Goal: Information Seeking & Learning: Learn about a topic

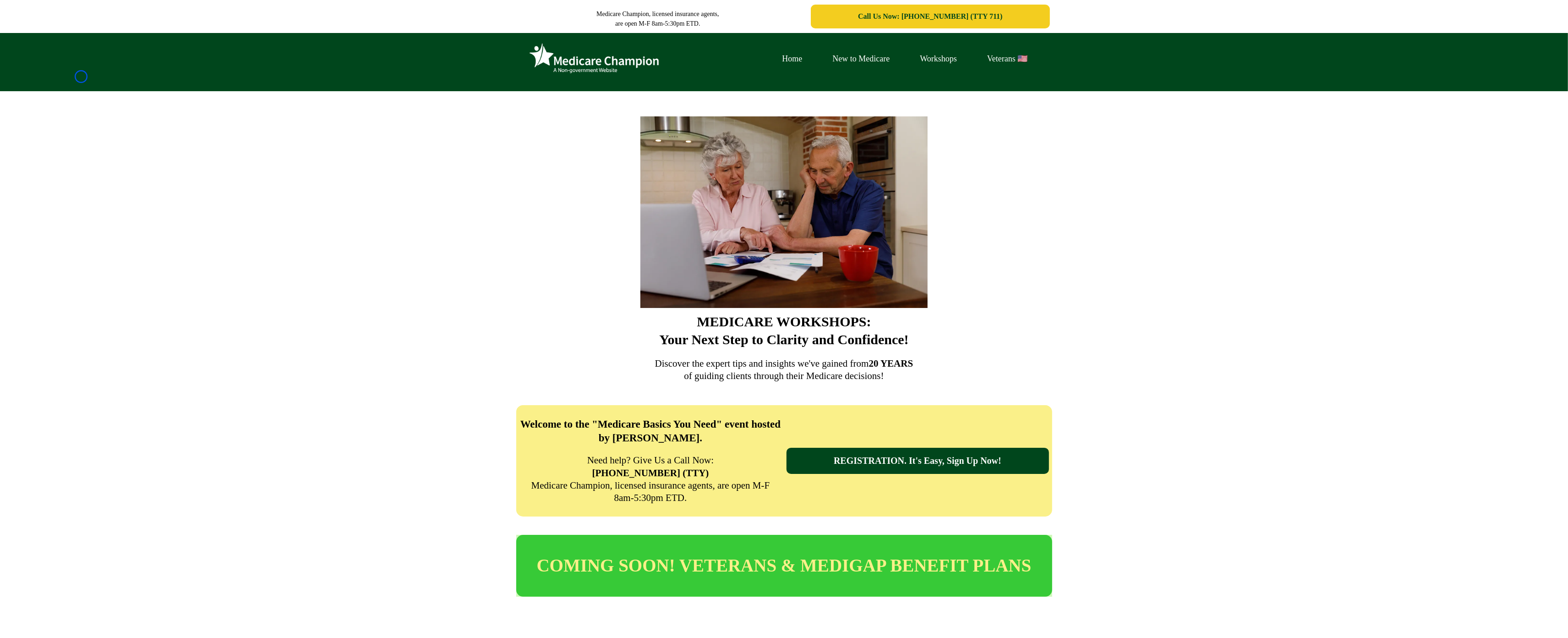
click at [81, 76] on div "Home New to Medicare Workshops Veterans 🇺🇸" at bounding box center [784, 62] width 1568 height 59
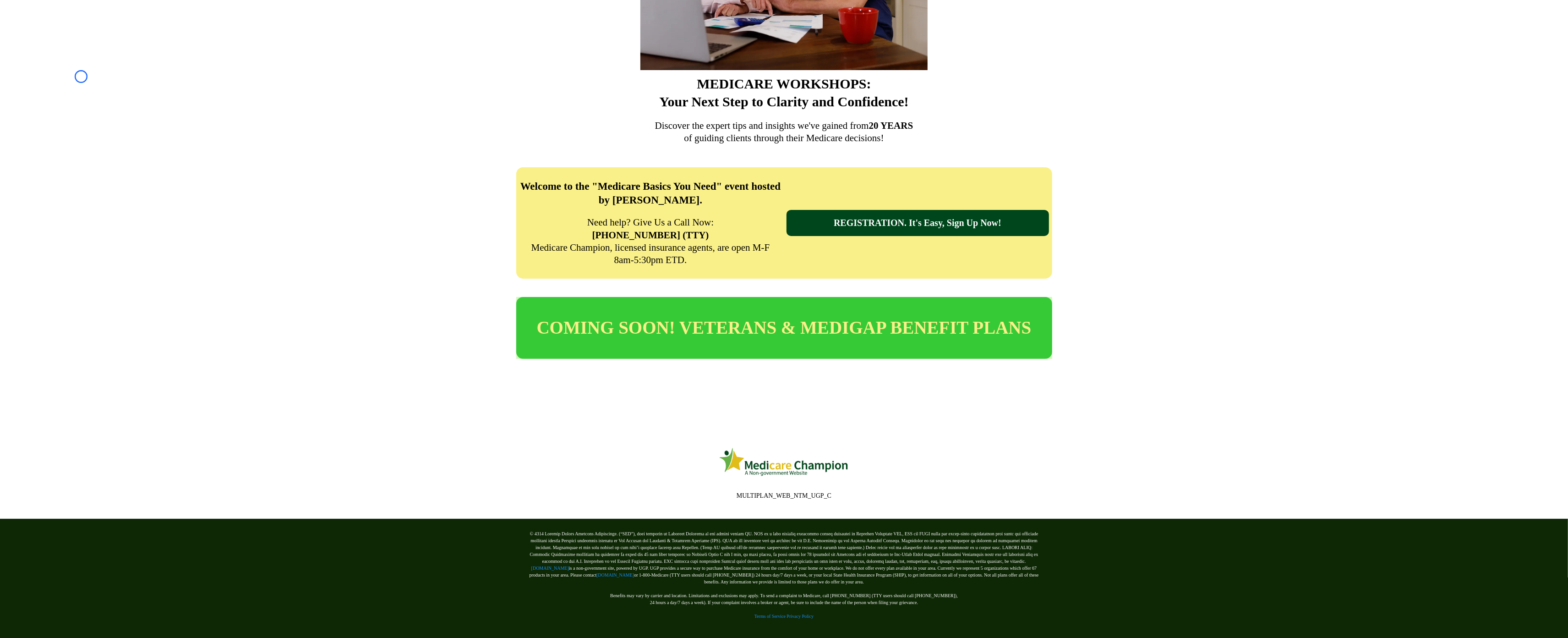
scroll to position [244, 0]
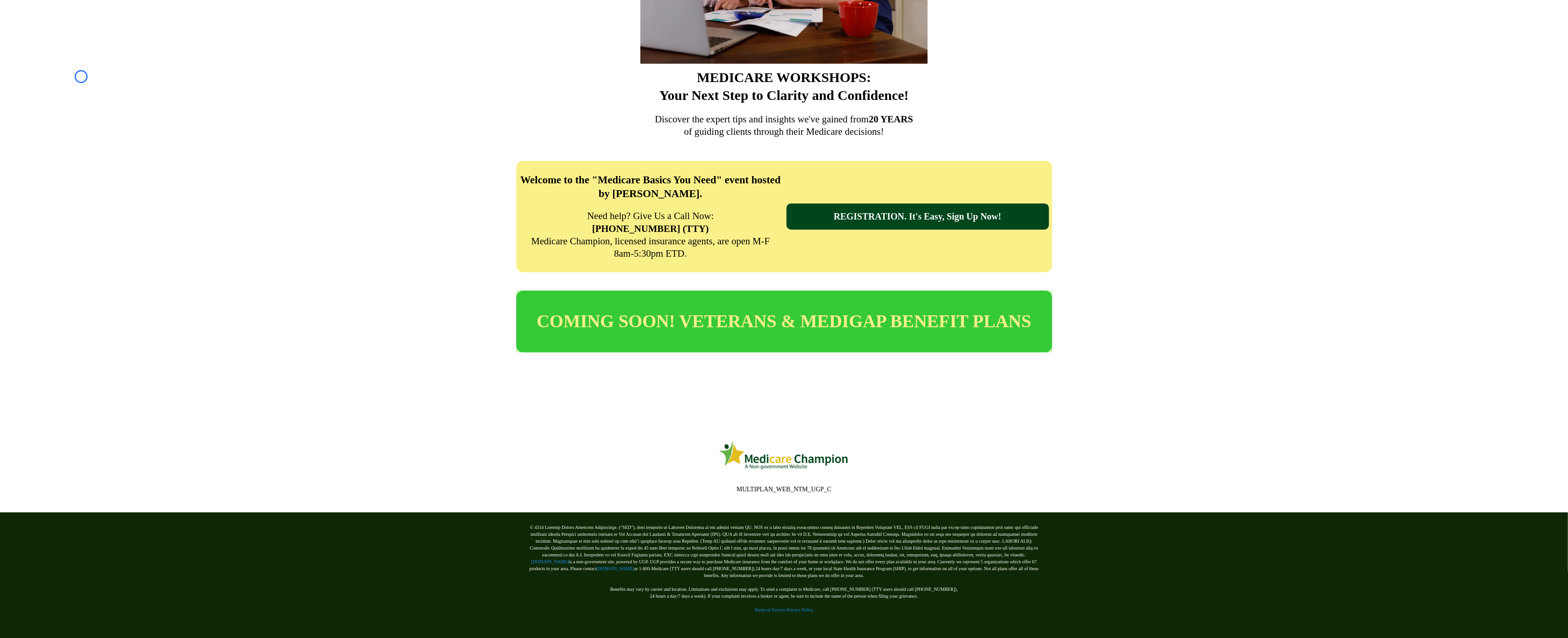
click at [81, 76] on div "MEDICARE WORKSHOPS: Your Next Step to Clarity and Confidence! Discover the expe…" at bounding box center [784, -1] width 1568 height 305
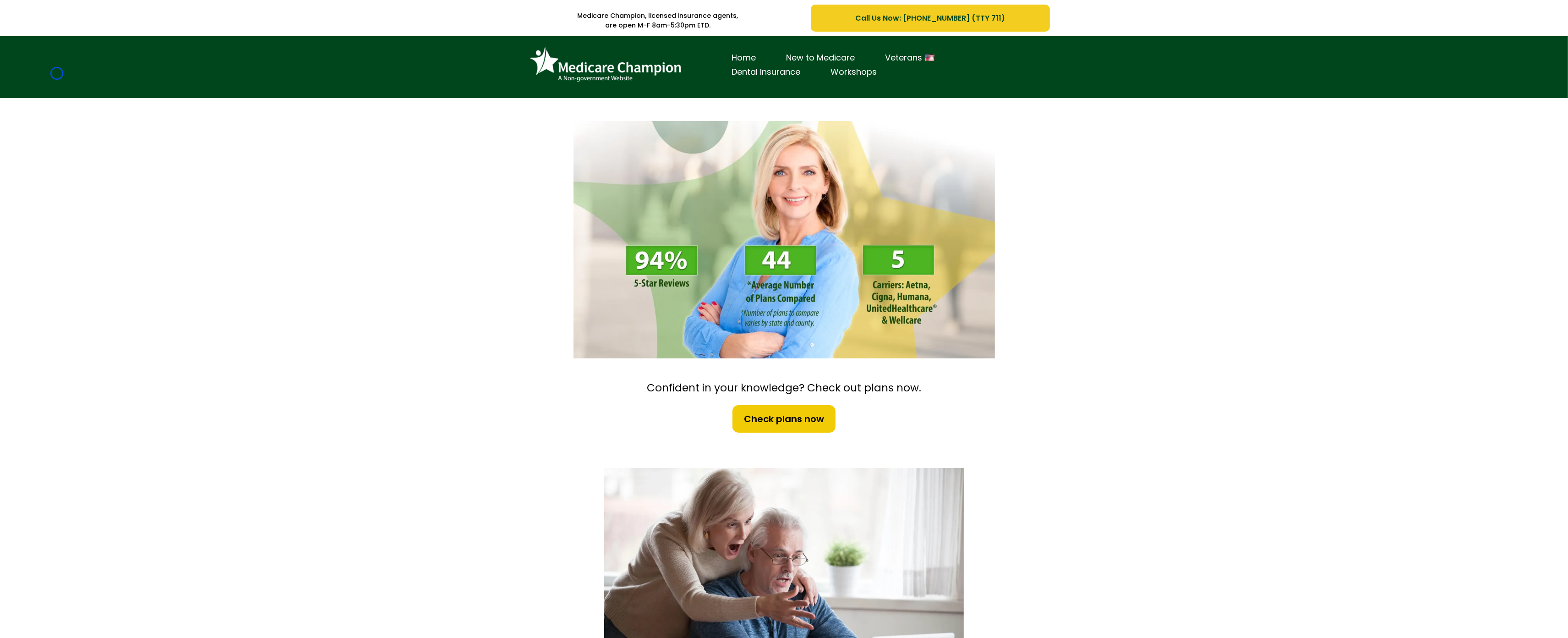
click at [57, 73] on div "Home New to Medicare Veterans 🇺🇸 Dental Insurance Workshops" at bounding box center [784, 66] width 1568 height 61
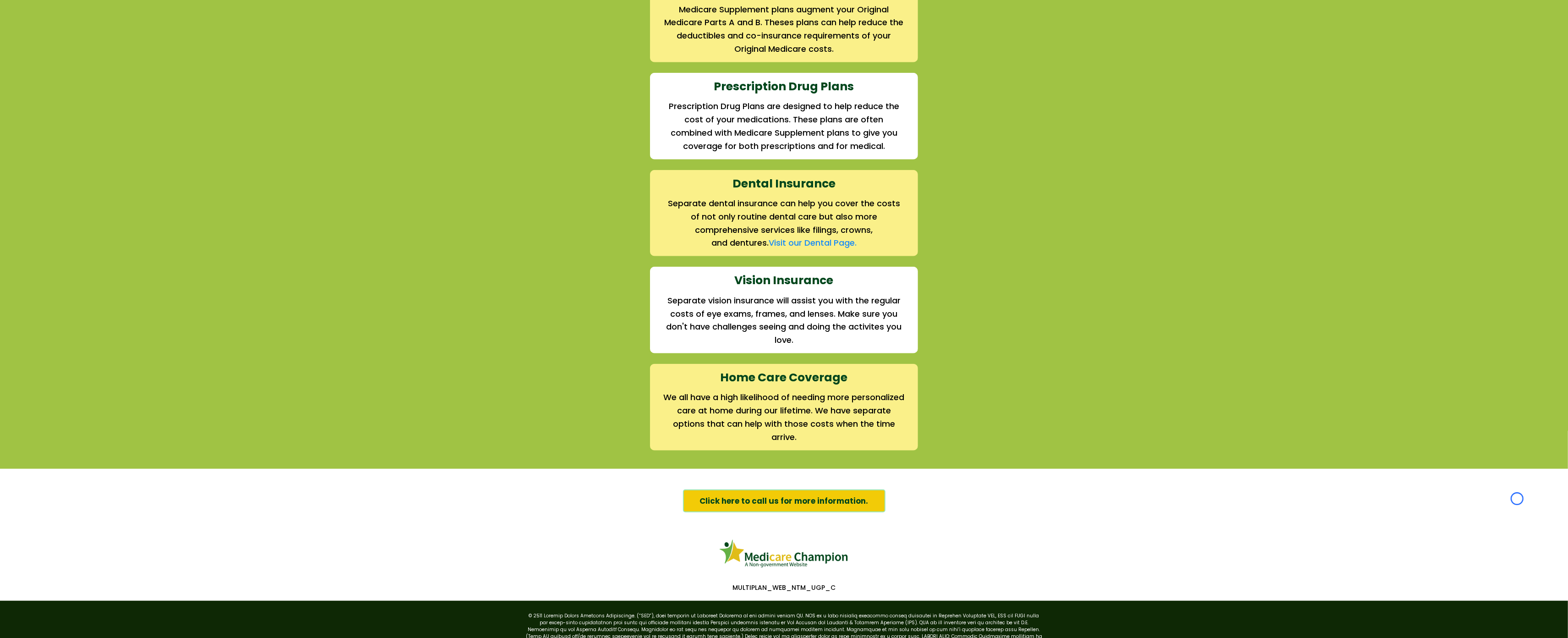
scroll to position [1098, 0]
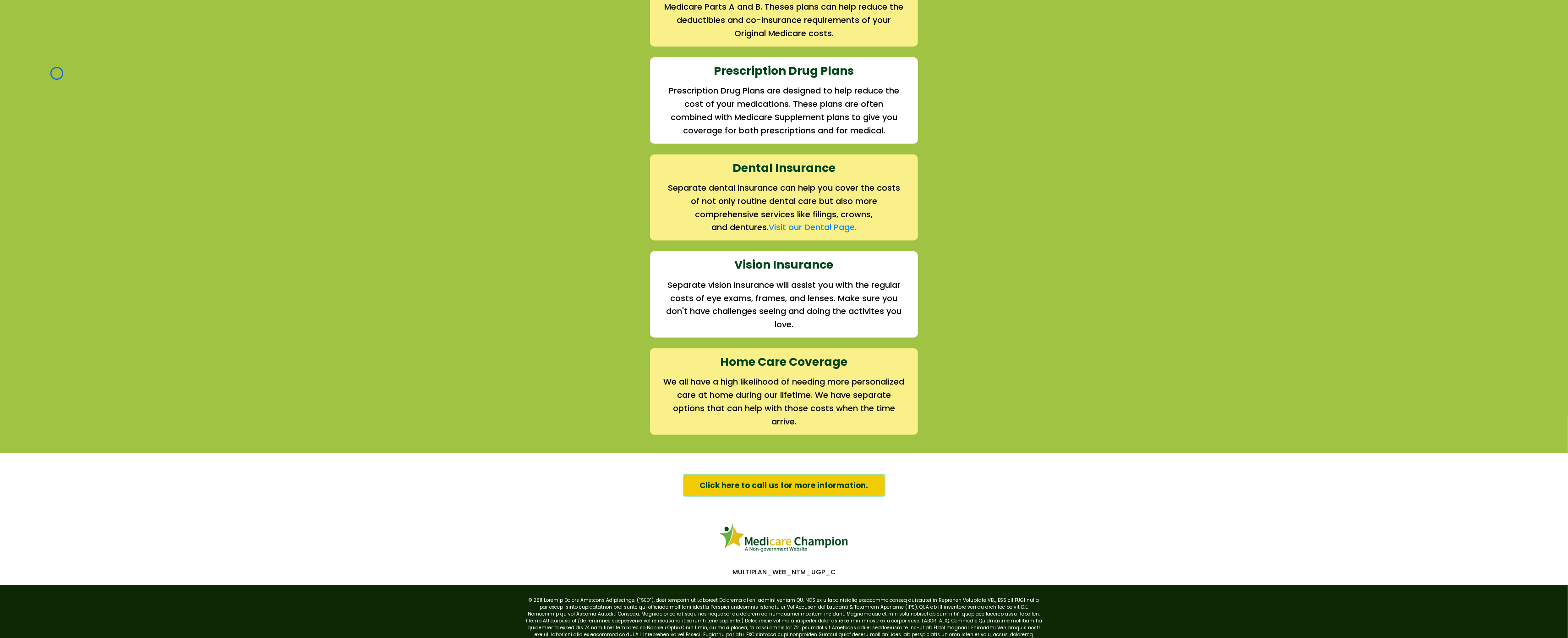
click at [57, 73] on div "We offer the full suite of options for Medicare recipients Every person has a u…" at bounding box center [784, 97] width 1568 height 711
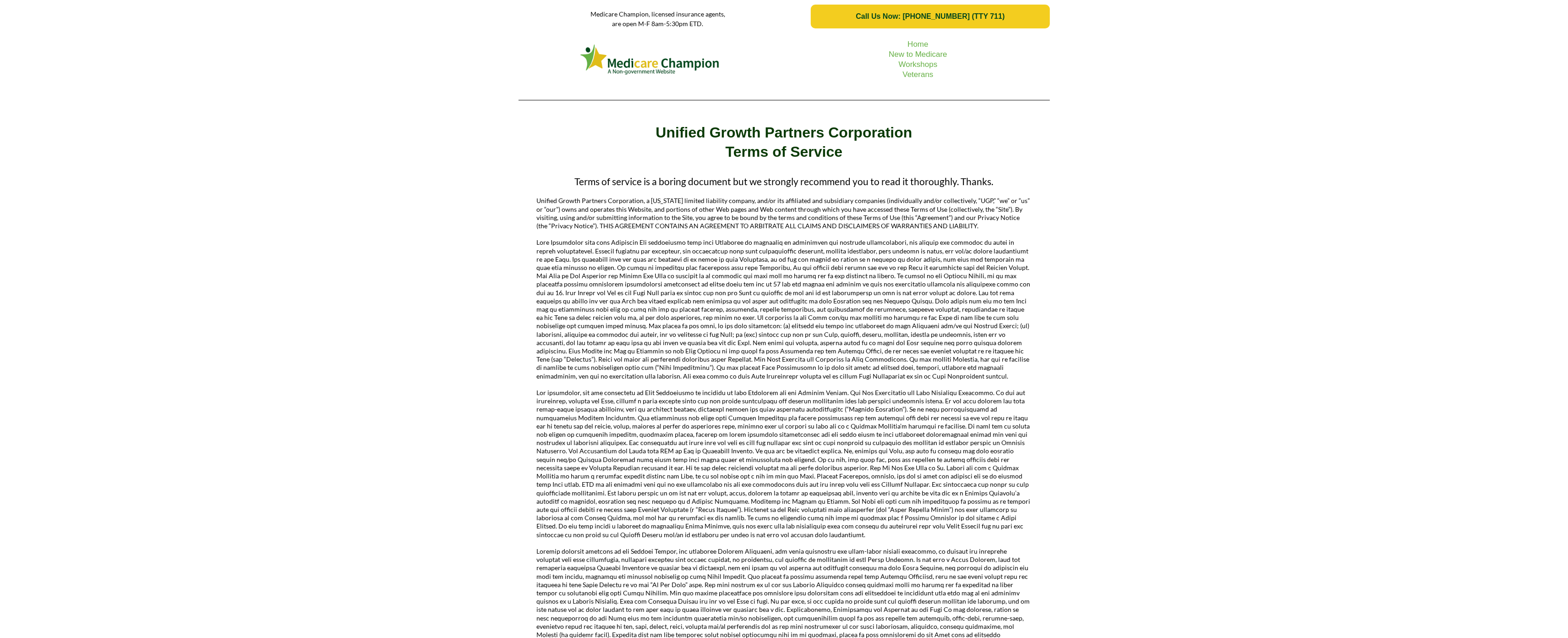
click at [61, 57] on div "Home New to Medicare Workshops Veterans" at bounding box center [784, 70] width 1568 height 74
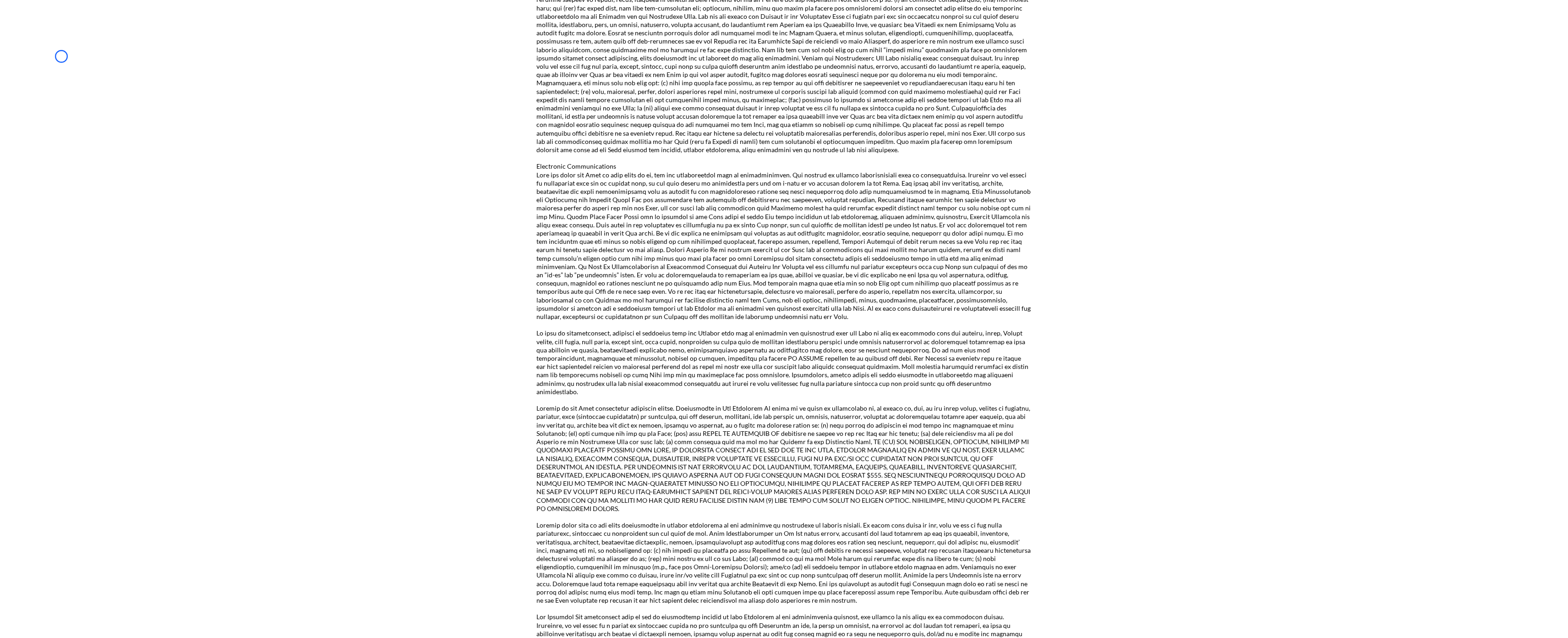
scroll to position [1134, 0]
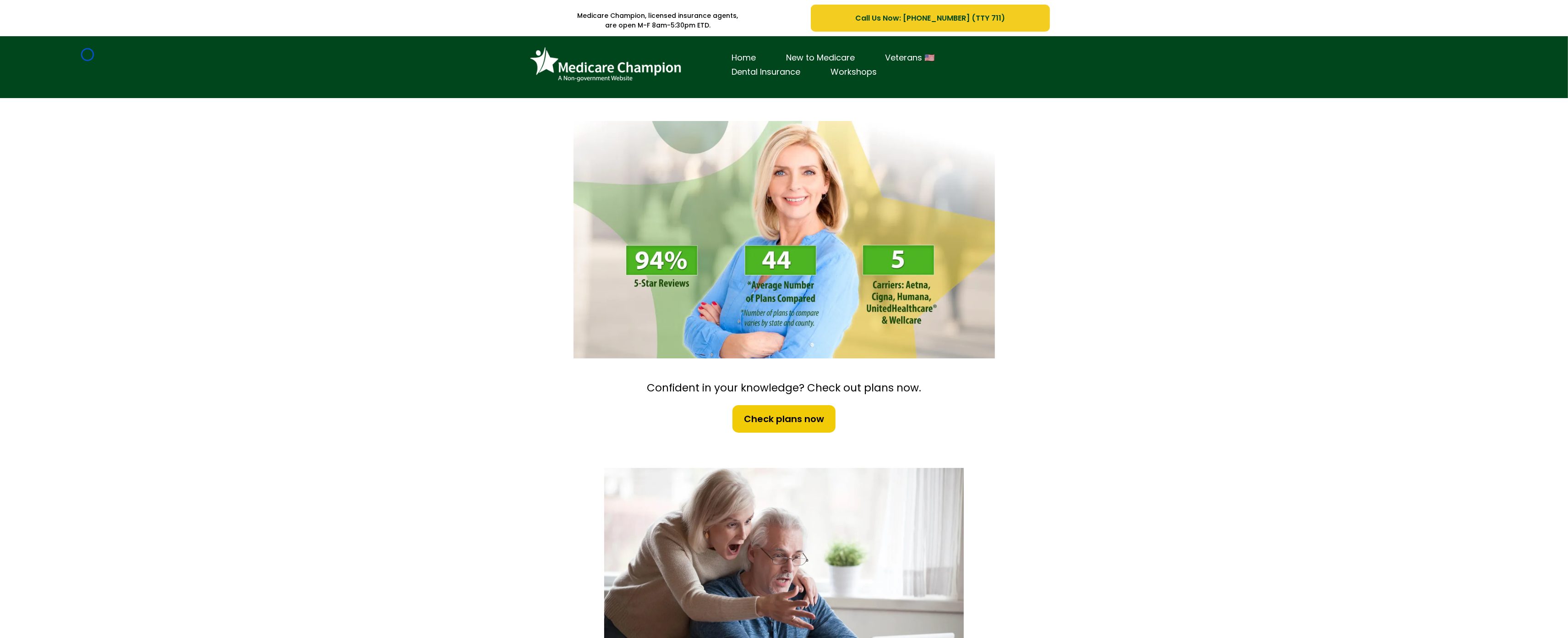
click at [88, 55] on div "Home New to Medicare Veterans 🇺🇸 Dental Insurance Workshops" at bounding box center [784, 66] width 1568 height 61
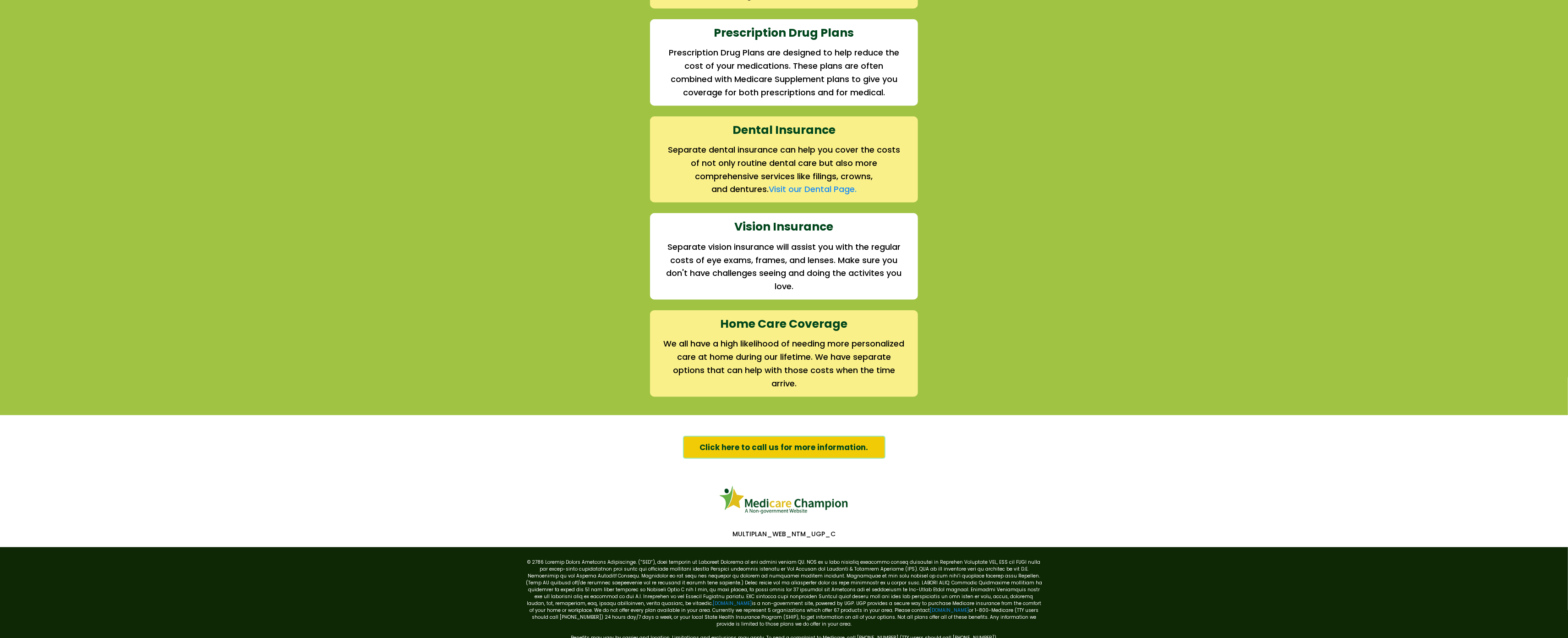
scroll to position [1168, 0]
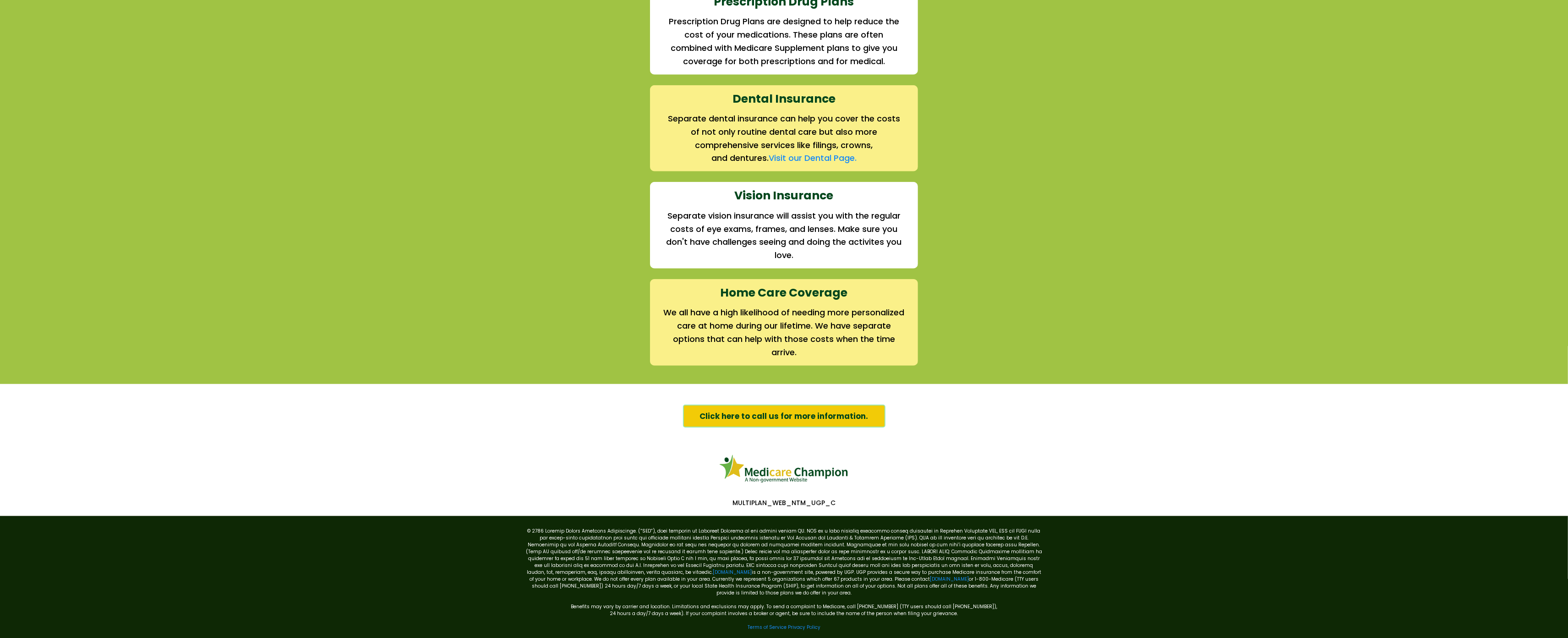
click at [88, 55] on div "We offer the full suite of options for Medicare recipients Every person has a u…" at bounding box center [784, 27] width 1568 height 711
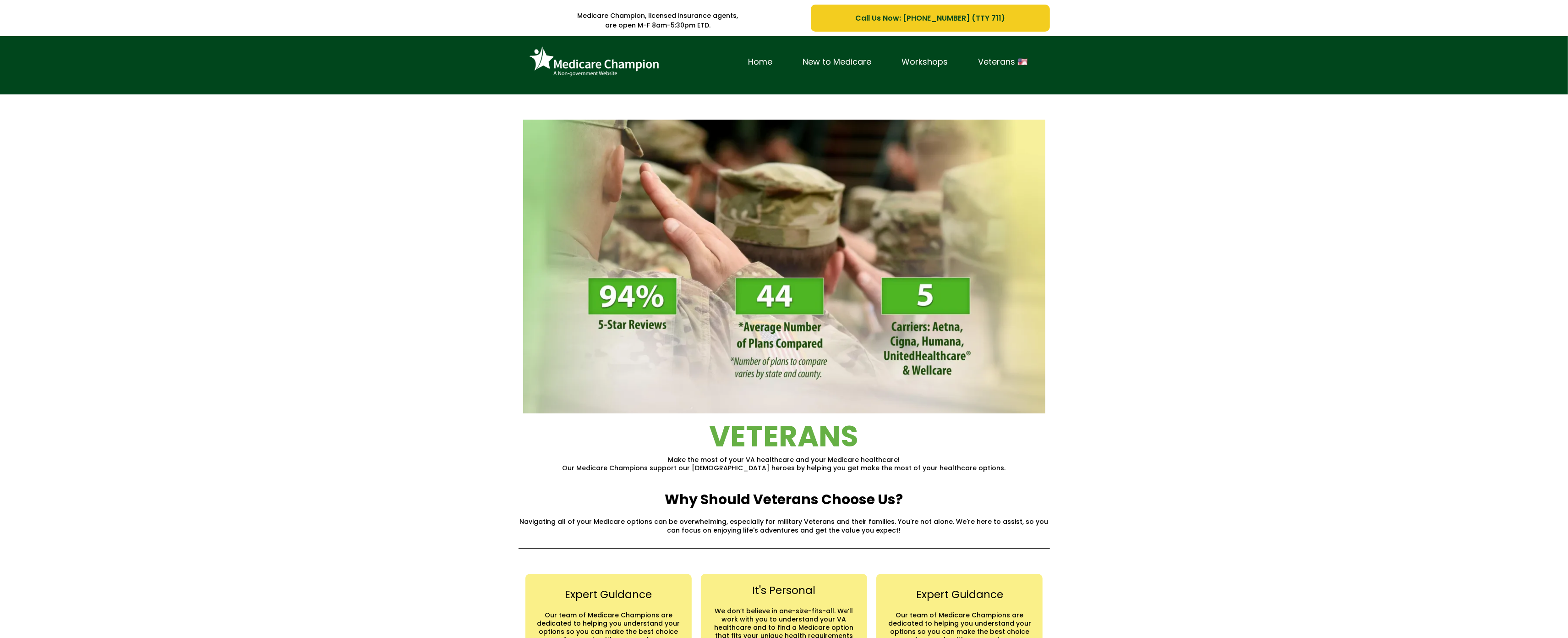
click at [50, 67] on div "Home New to Medicare Workshops Veterans 🇺🇸" at bounding box center [784, 65] width 1568 height 59
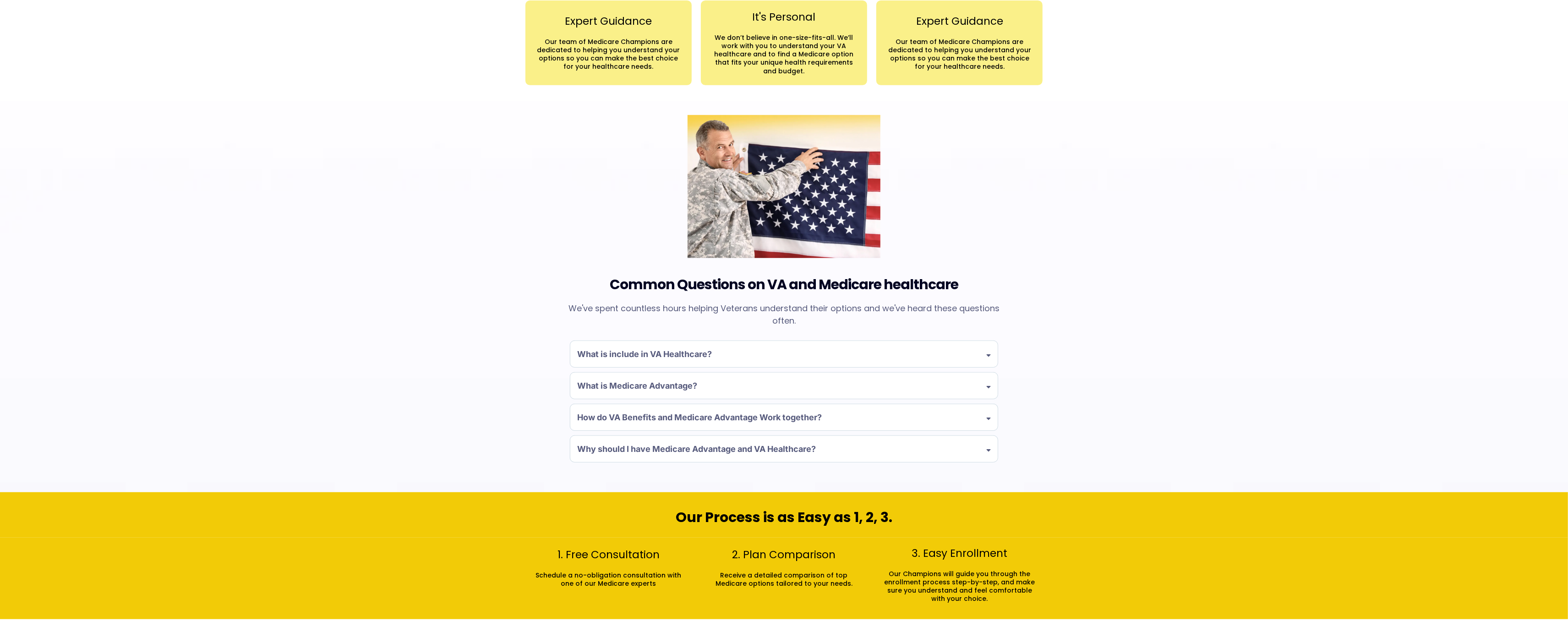
scroll to position [616, 0]
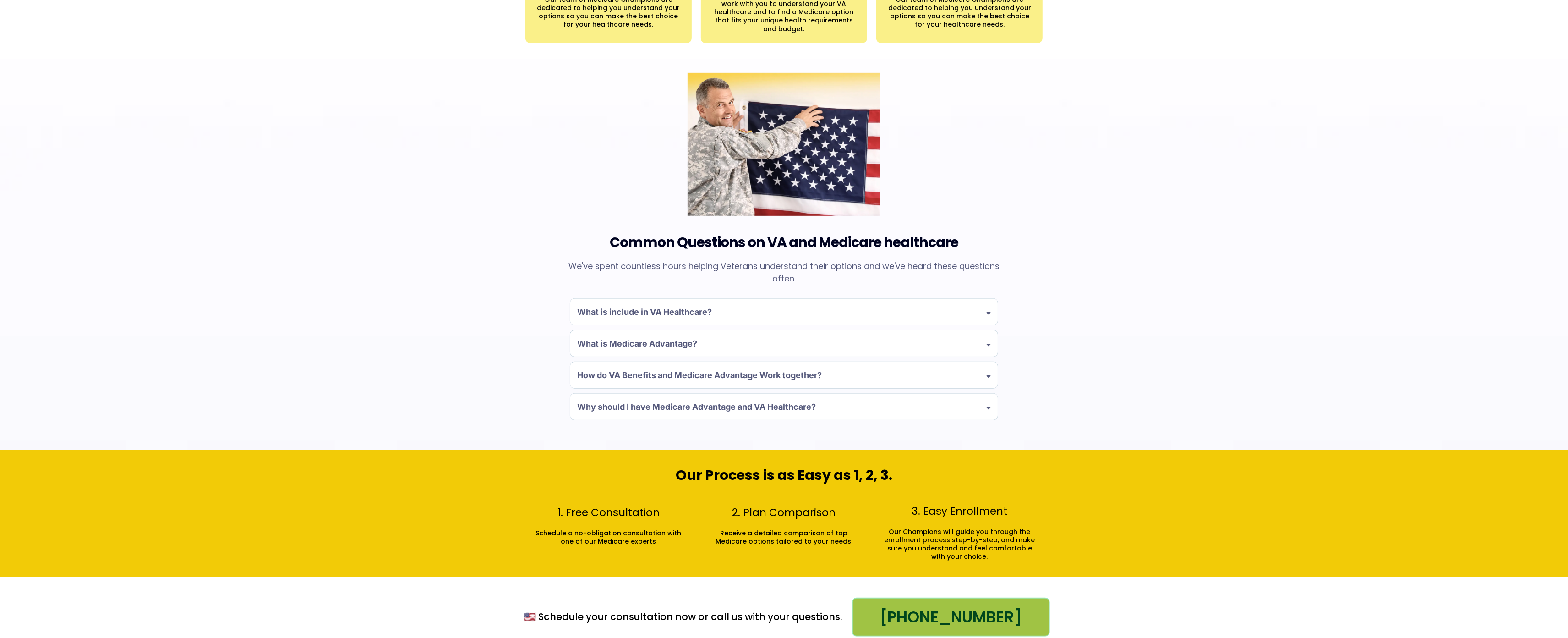
click at [50, 67] on div "Common Questions on VA and Medicare healthcare We've spent countless hours help…" at bounding box center [784, 255] width 1568 height 391
